Goal: Check status

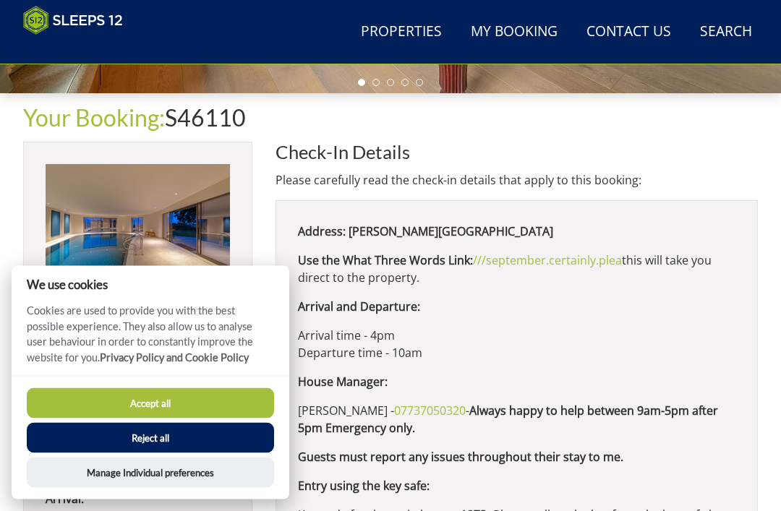
scroll to position [436, 0]
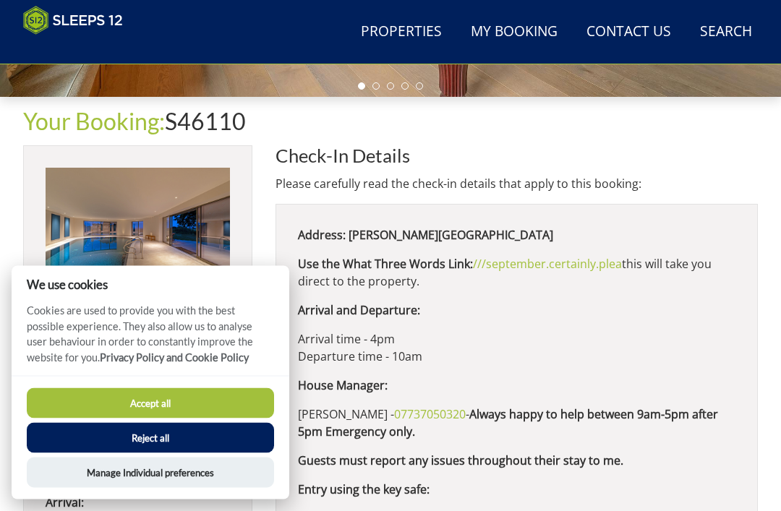
click at [216, 398] on button "Accept all" at bounding box center [150, 403] width 247 height 30
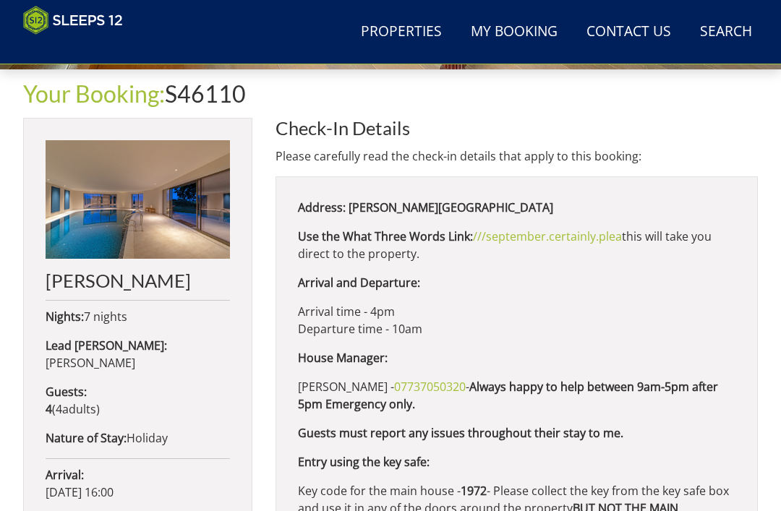
scroll to position [443, 0]
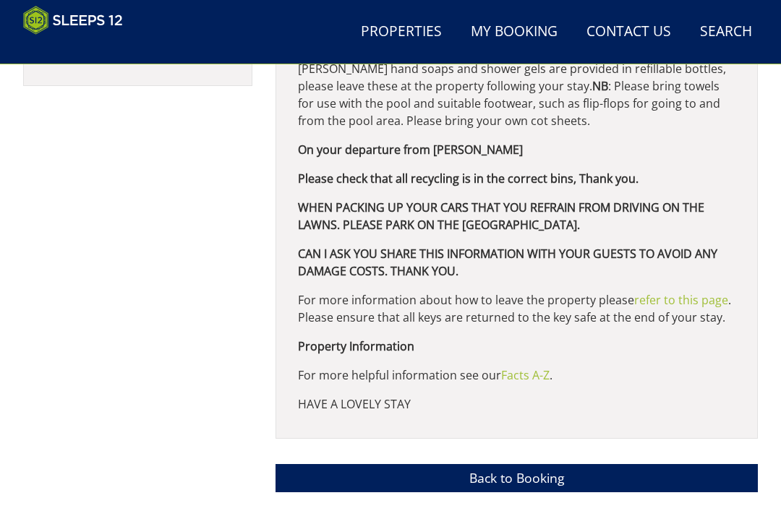
scroll to position [1124, 0]
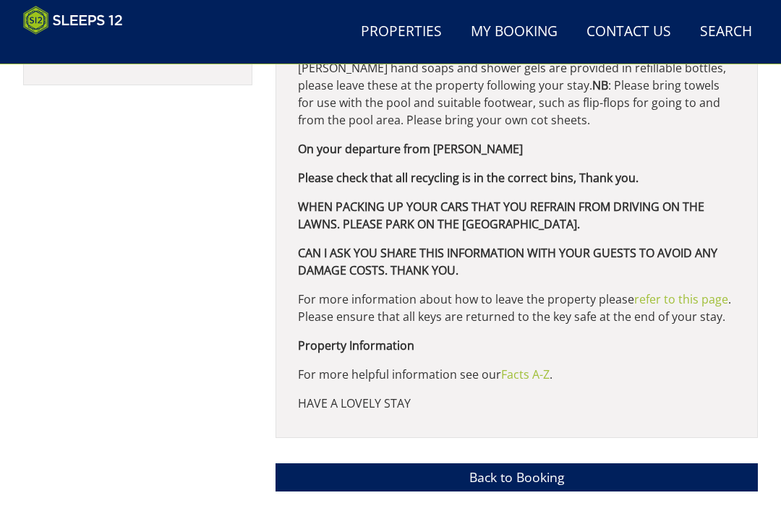
click at [690, 293] on link "refer to this page" at bounding box center [681, 300] width 94 height 16
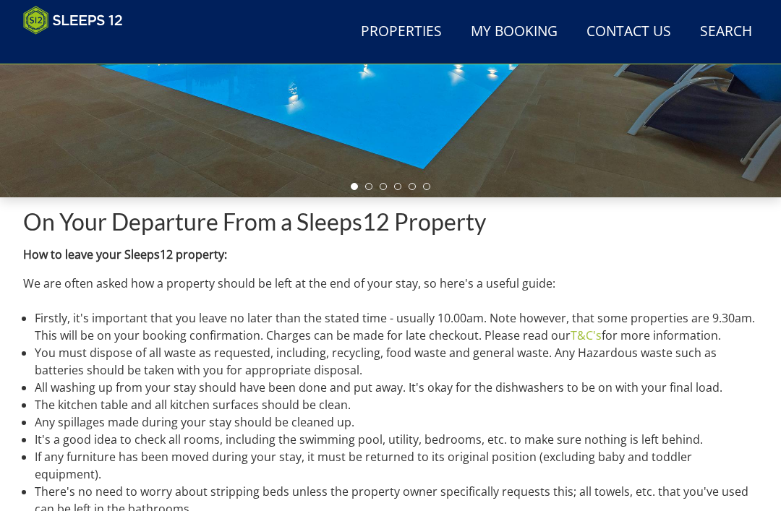
scroll to position [338, 0]
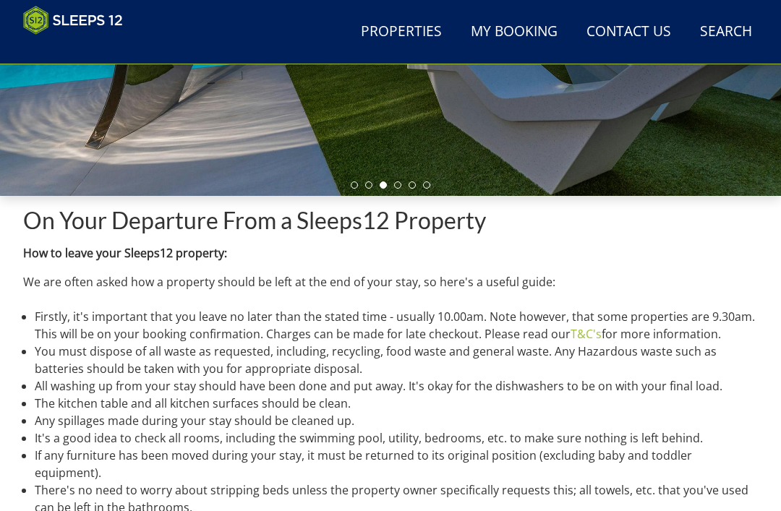
click at [780, 417] on div "On Your Departure From a Sleeps12 Property How to leave your Sleeps12 property:…" at bounding box center [390, 475] width 781 height 558
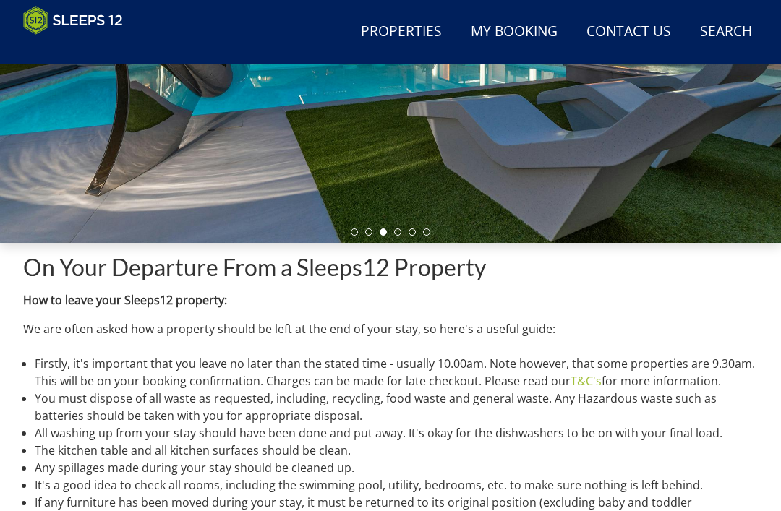
scroll to position [0, 0]
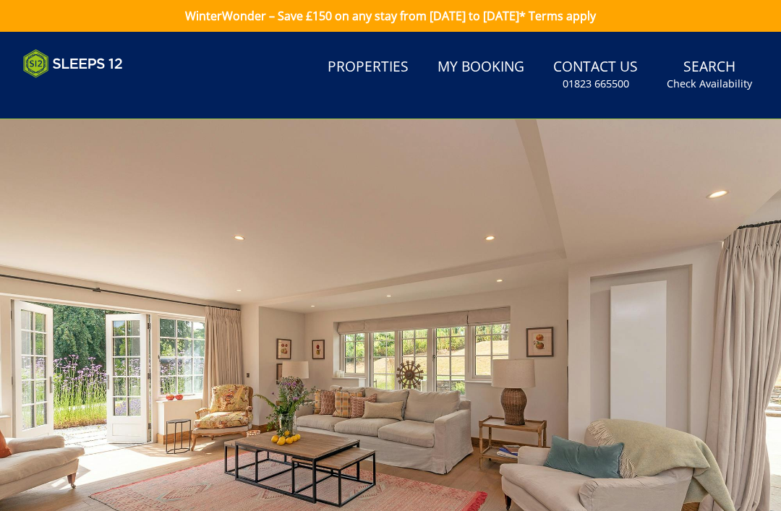
click at [703, 369] on div at bounding box center [390, 337] width 781 height 437
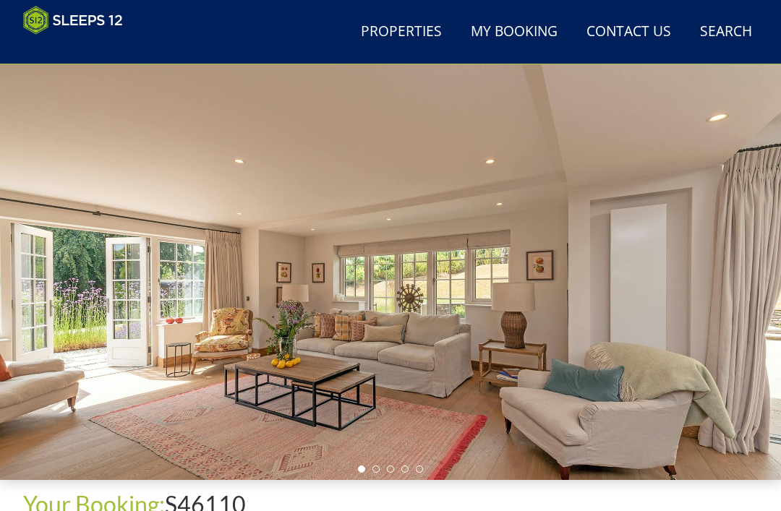
scroll to position [83, 0]
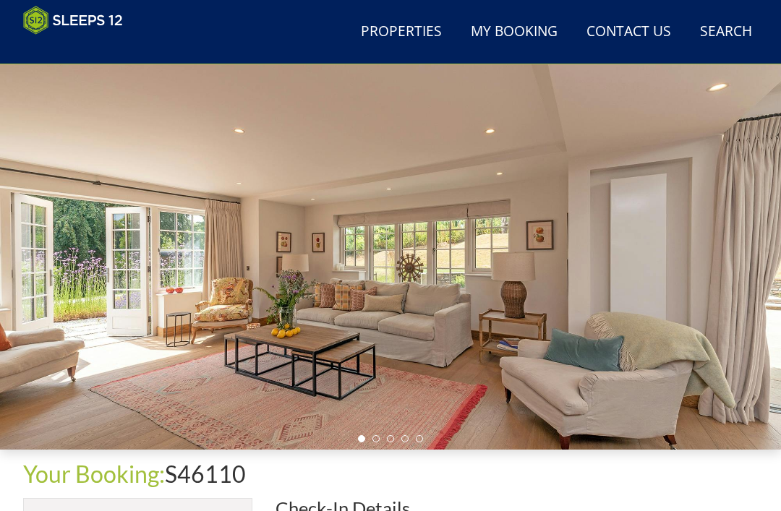
click at [372, 441] on li at bounding box center [375, 439] width 7 height 7
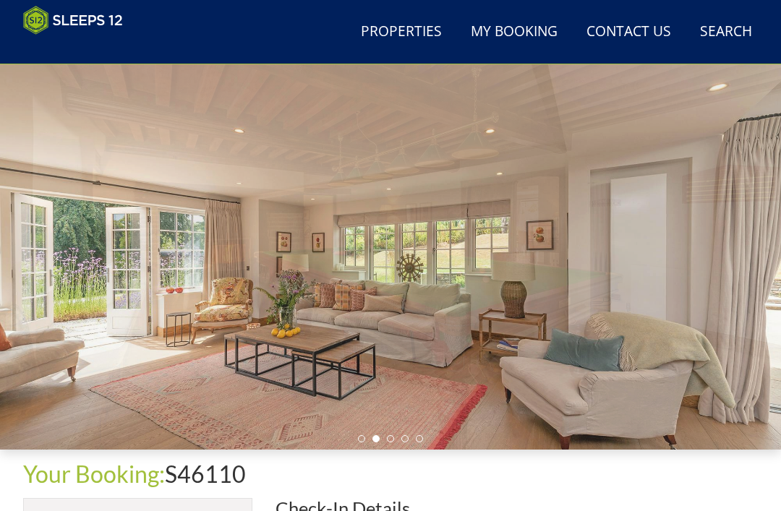
scroll to position [84, 0]
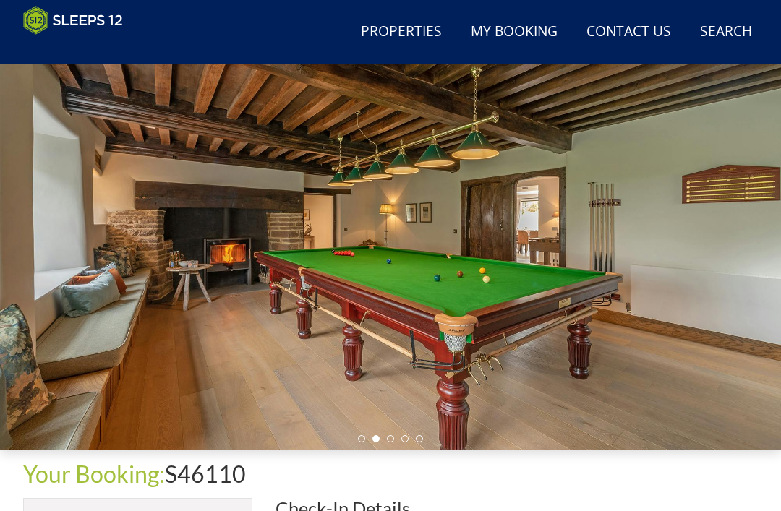
click at [393, 437] on li at bounding box center [390, 438] width 7 height 7
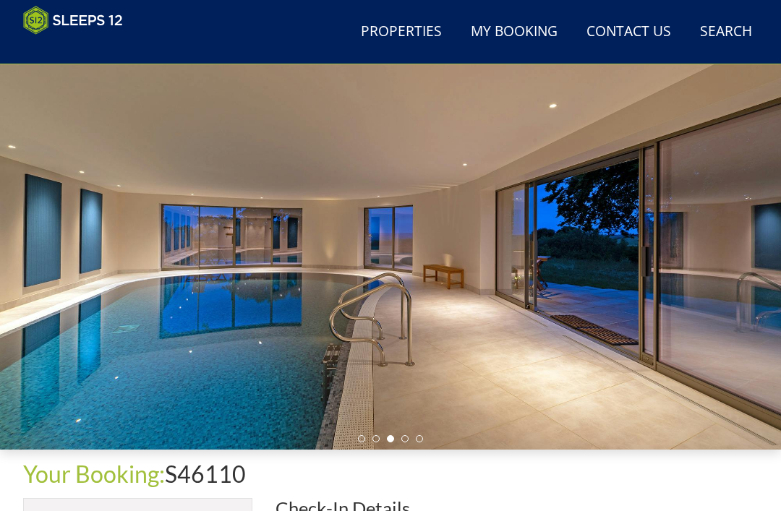
click at [403, 436] on li at bounding box center [404, 438] width 7 height 7
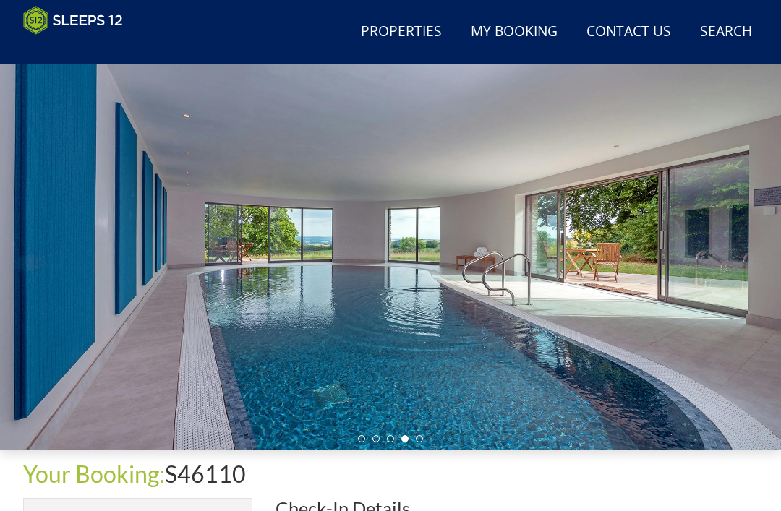
click at [419, 437] on li at bounding box center [419, 438] width 7 height 7
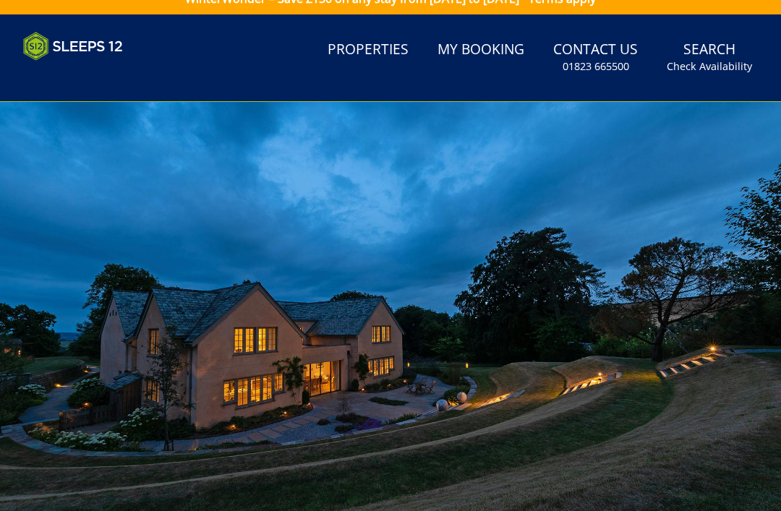
scroll to position [0, 0]
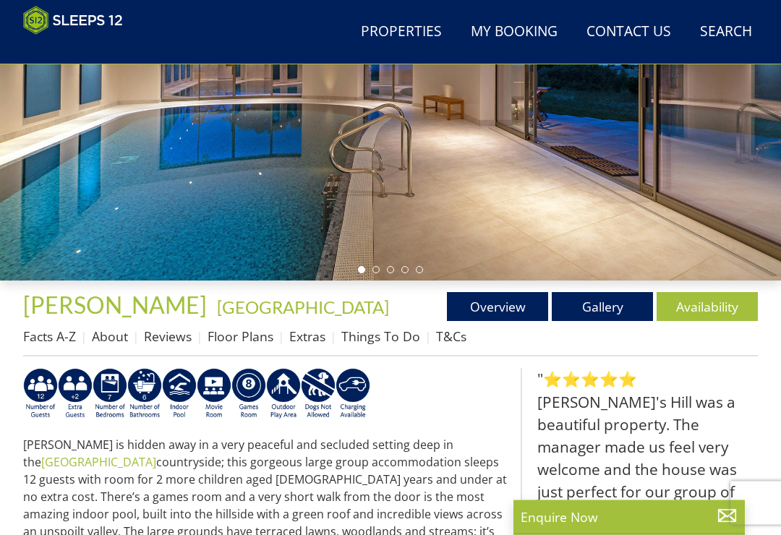
scroll to position [253, 0]
click at [708, 298] on link "Availability" at bounding box center [707, 306] width 101 height 29
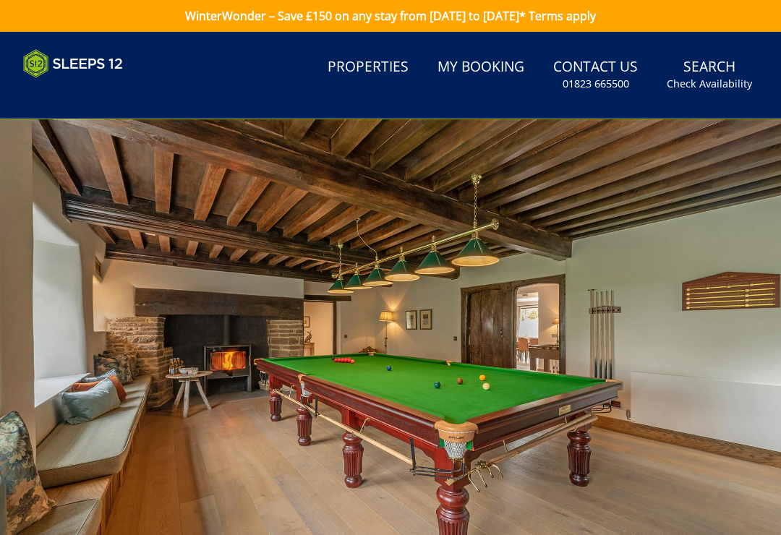
click at [714, 305] on div at bounding box center [390, 337] width 781 height 437
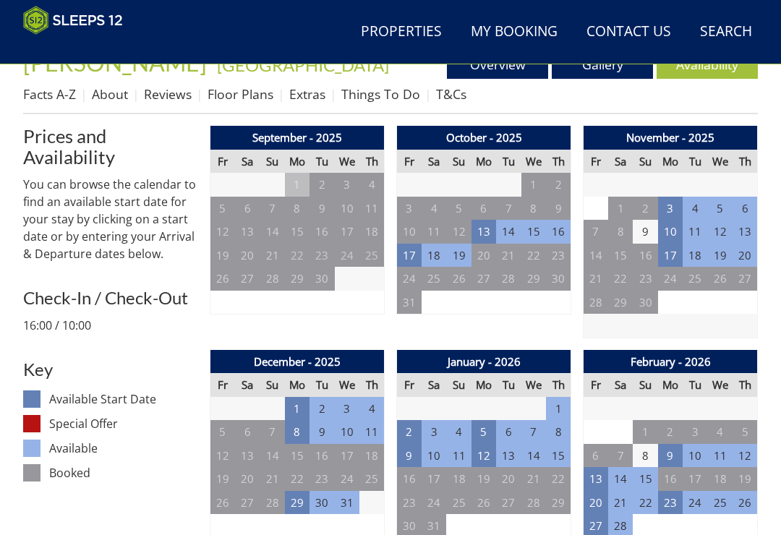
scroll to position [493, 0]
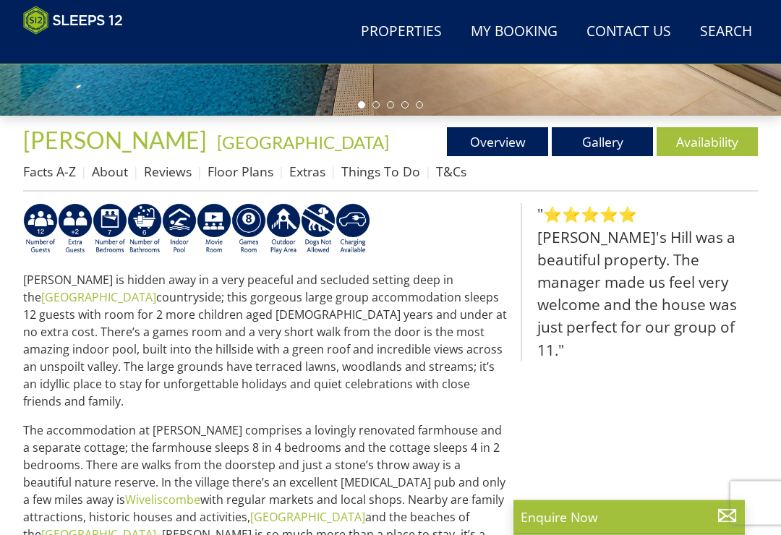
scroll to position [419, 0]
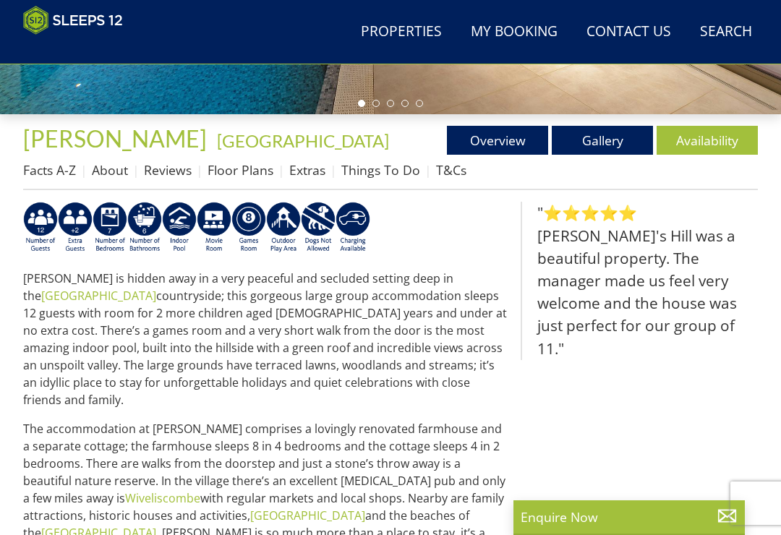
click at [597, 140] on link "Gallery" at bounding box center [602, 140] width 101 height 29
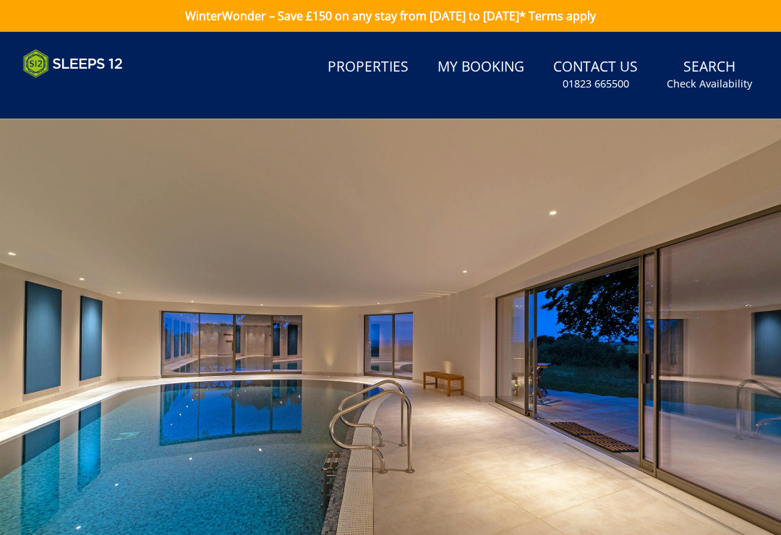
scroll to position [419, 0]
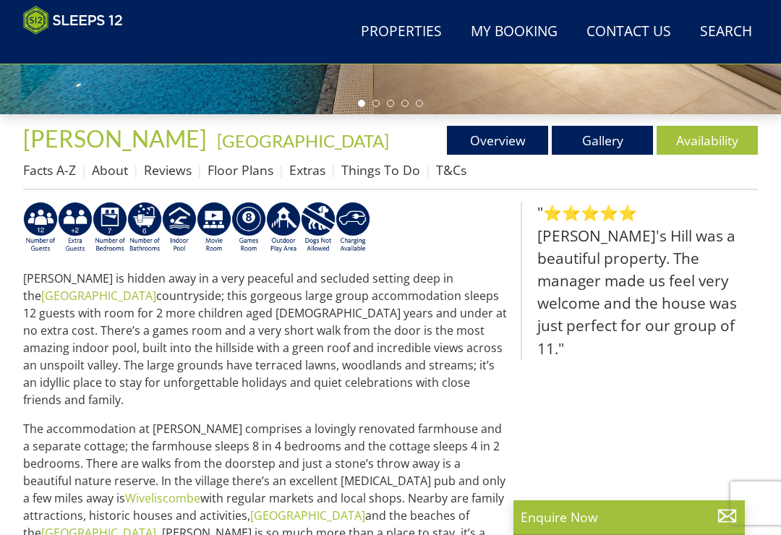
click at [602, 145] on link "Gallery" at bounding box center [602, 140] width 101 height 29
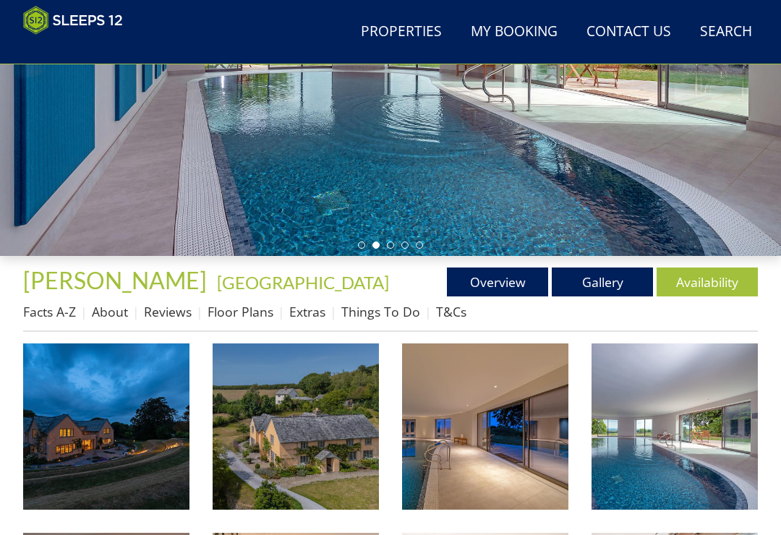
scroll to position [278, 0]
click at [125, 459] on img at bounding box center [106, 426] width 166 height 166
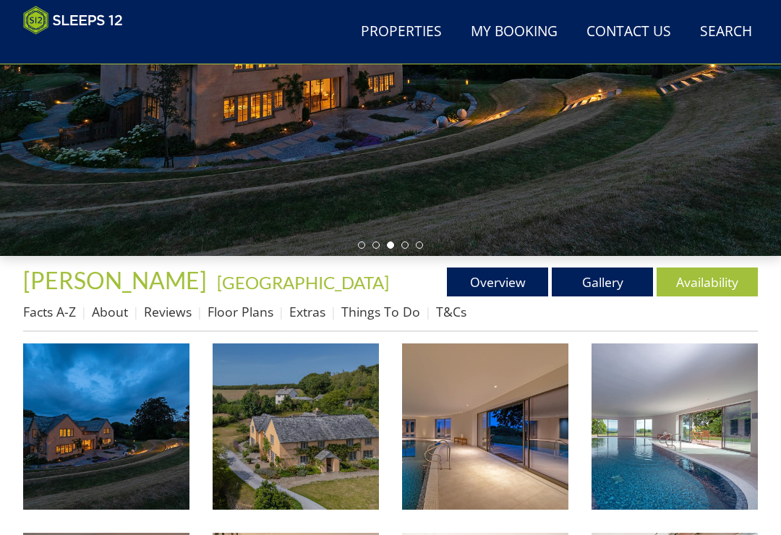
click at [506, 277] on link "Overview" at bounding box center [497, 282] width 101 height 29
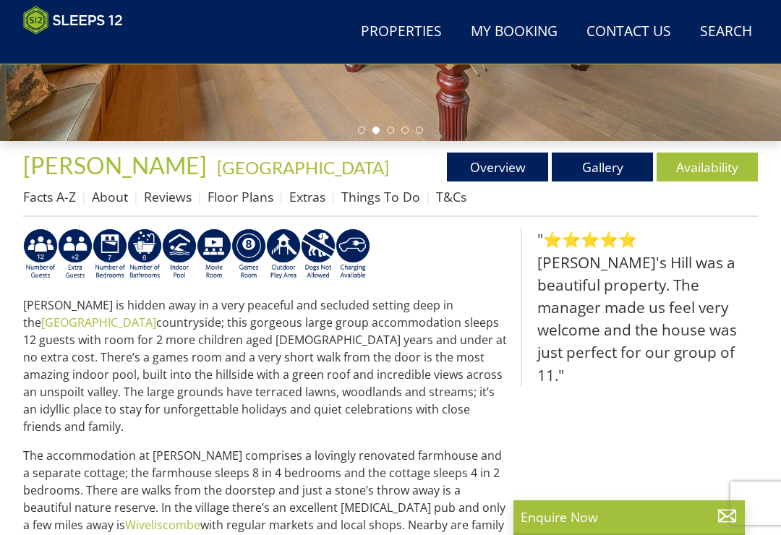
scroll to position [385, 0]
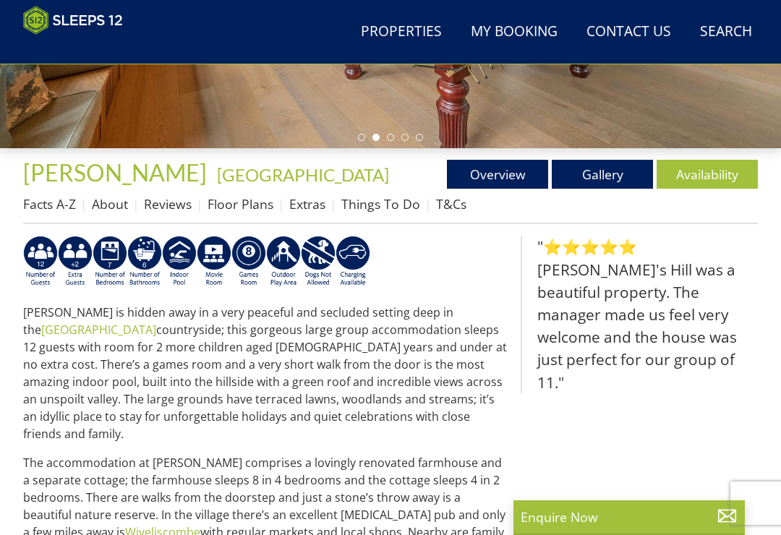
click at [156, 322] on link "Somerset" at bounding box center [98, 330] width 115 height 16
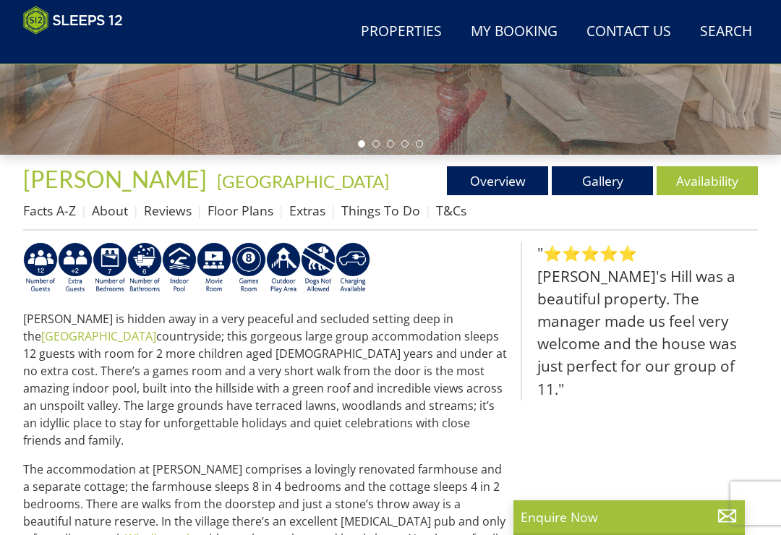
scroll to position [378, 0]
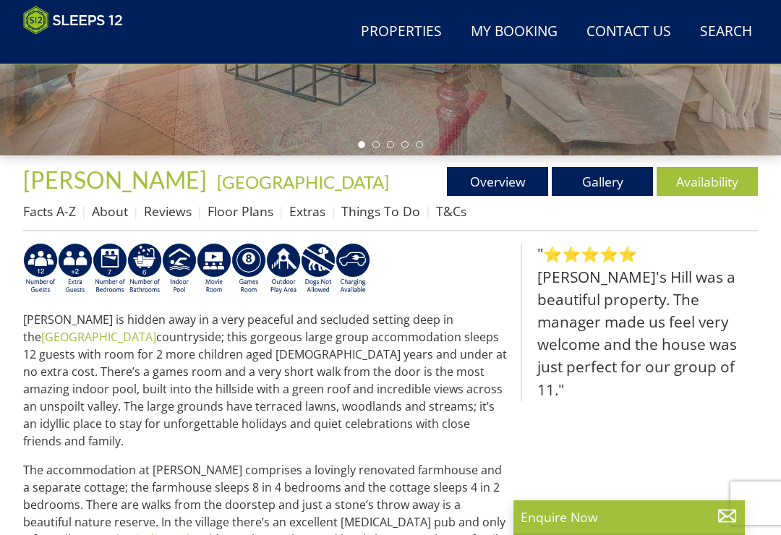
click at [683, 304] on blockquote ""⭐⭐⭐⭐⭐ Pery's Hill was a beautiful property. The manager made us feel very welc…" at bounding box center [639, 322] width 237 height 158
click at [687, 305] on blockquote ""⭐⭐⭐⭐⭐ Pery's Hill was a beautiful property. The manager made us feel very welc…" at bounding box center [639, 322] width 237 height 158
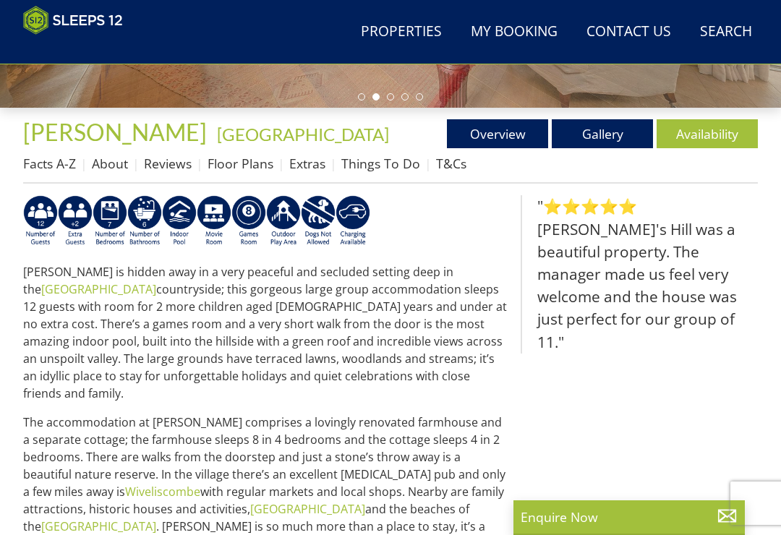
scroll to position [427, 0]
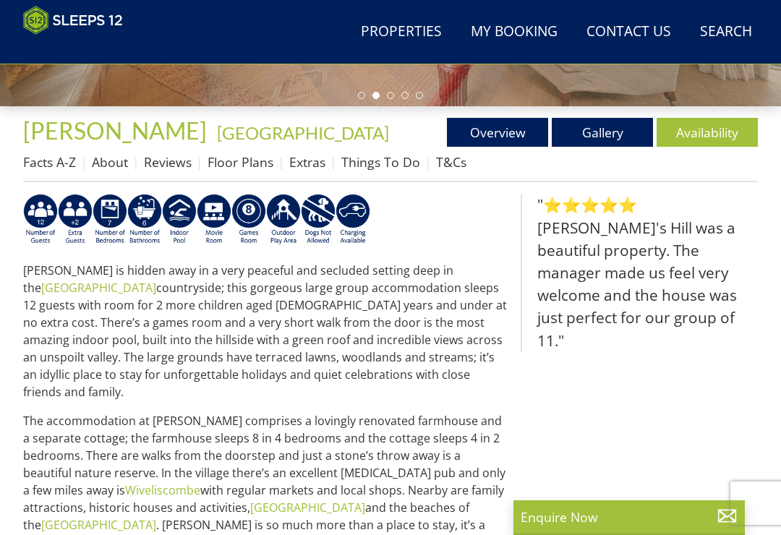
click at [176, 161] on link "Reviews" at bounding box center [168, 161] width 48 height 17
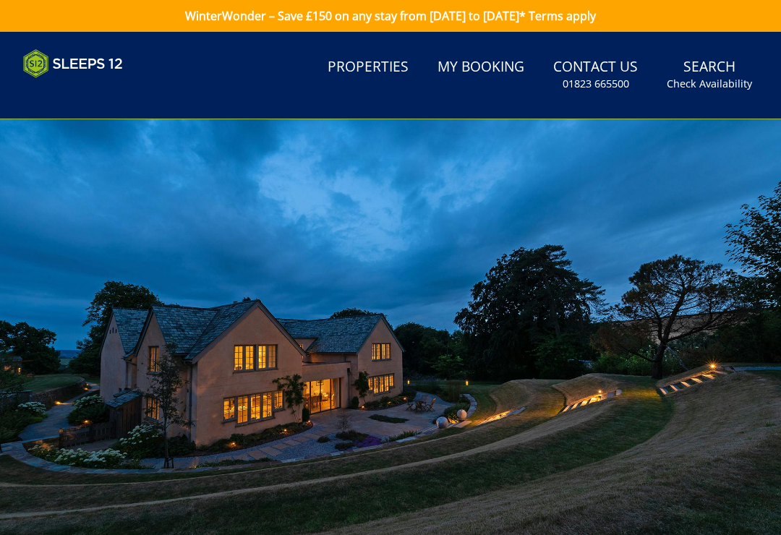
click at [485, 69] on link "My Booking" at bounding box center [481, 67] width 98 height 33
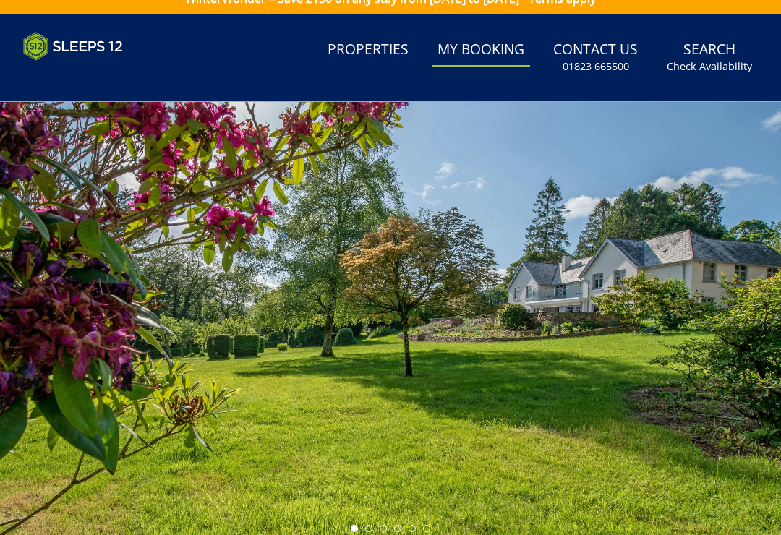
scroll to position [18, 0]
